Goal: Complete application form

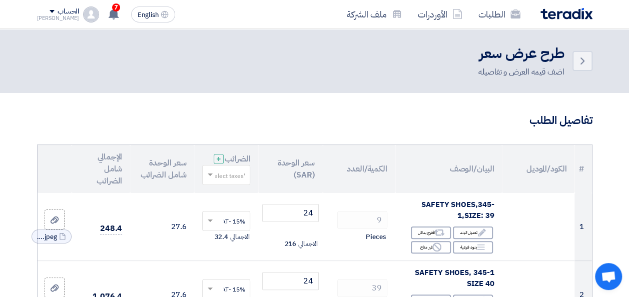
click at [541, 74] on div "اضف قيمه العرض و تفاصيله" at bounding box center [521, 72] width 86 height 12
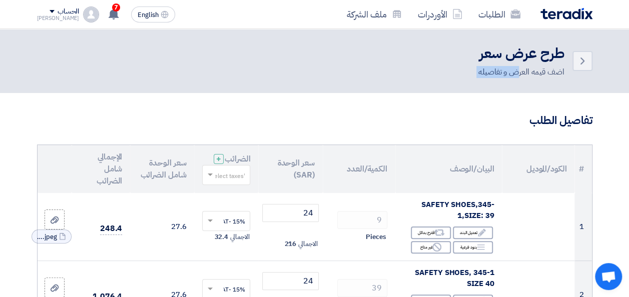
click at [541, 74] on div "اضف قيمه العرض و تفاصيله" at bounding box center [521, 72] width 86 height 12
drag, startPoint x: 541, startPoint y: 74, endPoint x: 519, endPoint y: 74, distance: 22.0
click at [519, 74] on div "اضف قيمه العرض و تفاصيله" at bounding box center [521, 72] width 86 height 12
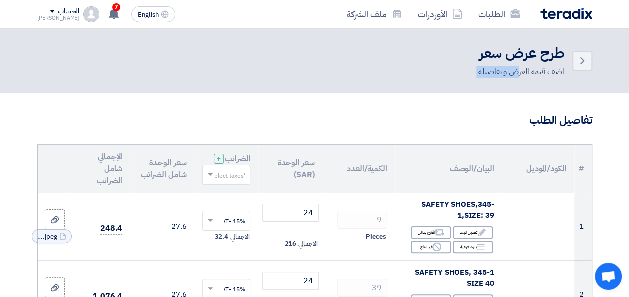
click at [519, 74] on div "اضف قيمه العرض و تفاصيله" at bounding box center [521, 72] width 86 height 12
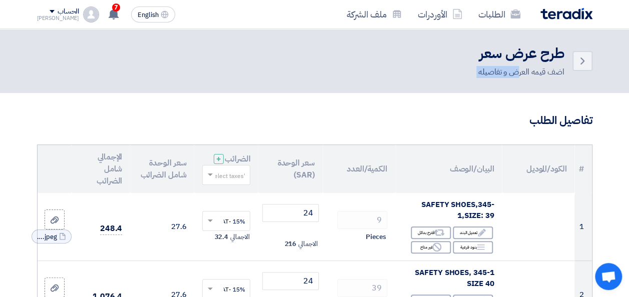
click at [519, 74] on div "اضف قيمه العرض و تفاصيله" at bounding box center [521, 72] width 86 height 12
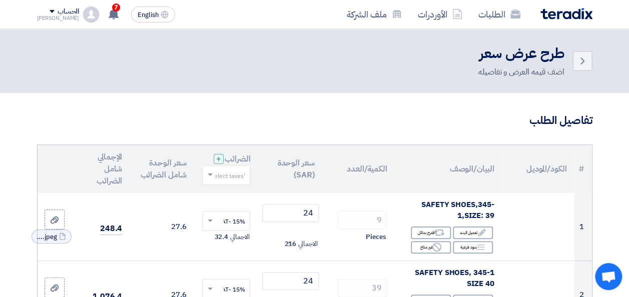
click at [520, 71] on div "اضف قيمه العرض و تفاصيله" at bounding box center [521, 72] width 86 height 12
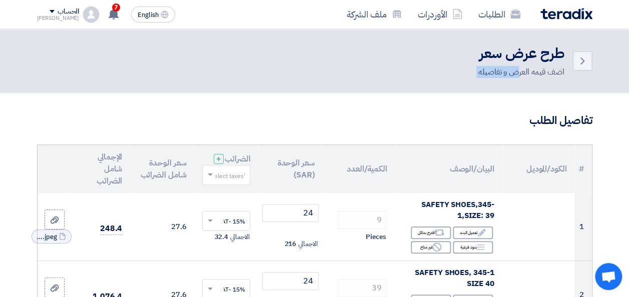
click at [520, 71] on div "اضف قيمه العرض و تفاصيله" at bounding box center [521, 72] width 86 height 12
click at [524, 120] on h3 "تفاصيل الطلب" at bounding box center [315, 121] width 556 height 16
click at [546, 122] on h3 "تفاصيل الطلب" at bounding box center [315, 121] width 556 height 16
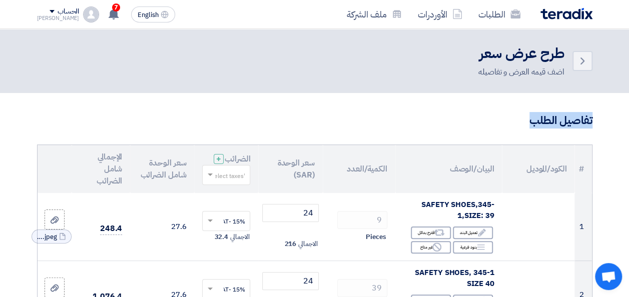
click at [546, 122] on h3 "تفاصيل الطلب" at bounding box center [315, 121] width 556 height 16
drag, startPoint x: 590, startPoint y: 120, endPoint x: 535, endPoint y: 124, distance: 55.2
click at [535, 124] on h3 "تفاصيل الطلب" at bounding box center [315, 121] width 556 height 16
drag, startPoint x: 535, startPoint y: 124, endPoint x: 538, endPoint y: 134, distance: 10.6
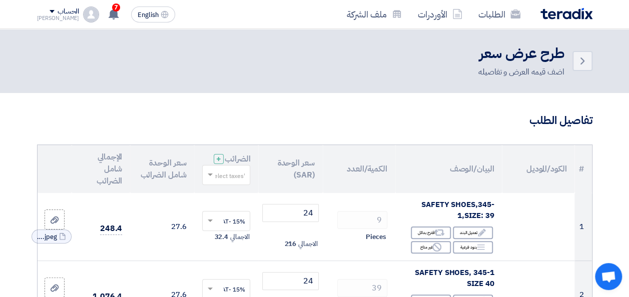
drag, startPoint x: 530, startPoint y: 122, endPoint x: 593, endPoint y: 119, distance: 63.6
drag, startPoint x: 593, startPoint y: 119, endPoint x: 581, endPoint y: 124, distance: 13.3
click at [581, 124] on h3 "تفاصيل الطلب" at bounding box center [315, 121] width 556 height 16
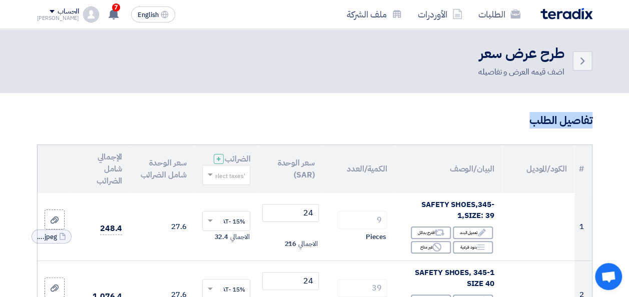
click at [581, 124] on h3 "تفاصيل الطلب" at bounding box center [315, 121] width 556 height 16
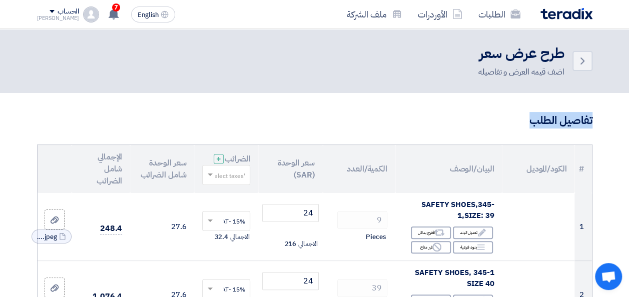
click at [581, 124] on h3 "تفاصيل الطلب" at bounding box center [315, 121] width 556 height 16
click at [575, 121] on h3 "تفاصيل الطلب" at bounding box center [315, 121] width 556 height 16
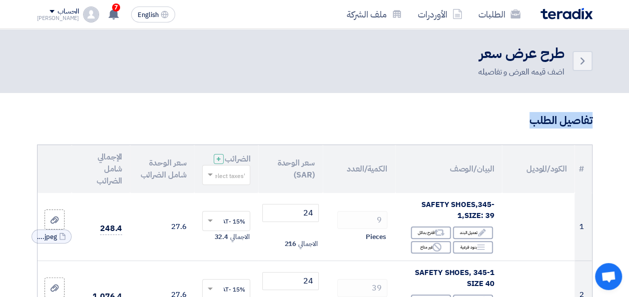
click at [575, 121] on h3 "تفاصيل الطلب" at bounding box center [315, 121] width 556 height 16
click at [544, 122] on h3 "تفاصيل الطلب" at bounding box center [315, 121] width 556 height 16
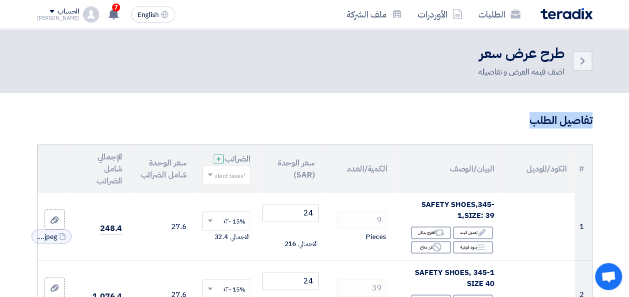
click at [579, 121] on h3 "تفاصيل الطلب" at bounding box center [315, 121] width 556 height 16
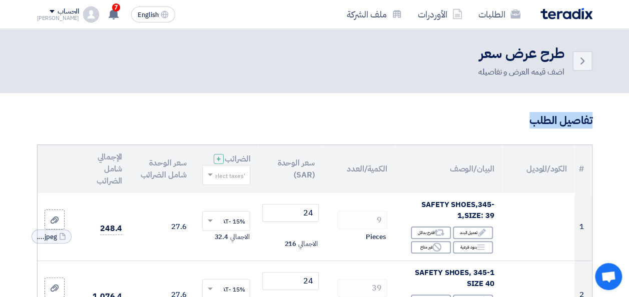
click at [579, 121] on h3 "تفاصيل الطلب" at bounding box center [315, 121] width 556 height 16
click at [541, 124] on h3 "تفاصيل الطلب" at bounding box center [315, 121] width 556 height 16
drag, startPoint x: 529, startPoint y: 122, endPoint x: 594, endPoint y: 119, distance: 65.6
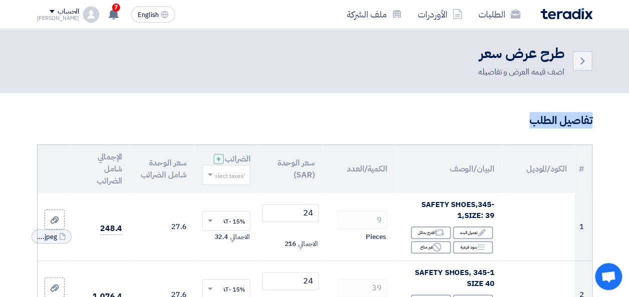
drag, startPoint x: 594, startPoint y: 119, endPoint x: 552, endPoint y: 125, distance: 42.9
click at [552, 125] on h3 "تفاصيل الطلب" at bounding box center [315, 121] width 556 height 16
